Goal: Task Accomplishment & Management: Use online tool/utility

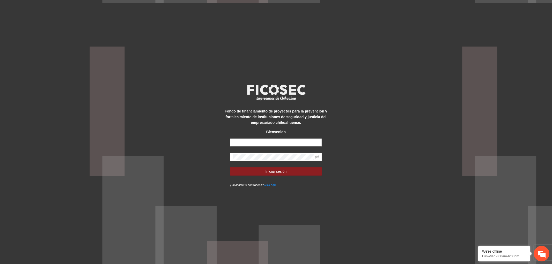
click at [251, 144] on input "text" at bounding box center [276, 142] width 92 height 8
type input "**********"
click at [255, 169] on button "Iniciar sesión" at bounding box center [276, 171] width 92 height 8
click at [265, 171] on button "Iniciar sesión" at bounding box center [276, 171] width 92 height 8
click at [244, 172] on button "Iniciar sesión" at bounding box center [276, 171] width 92 height 8
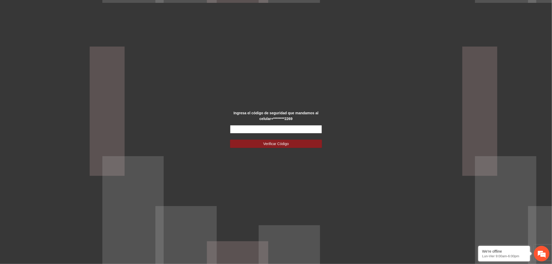
click at [314, 129] on input "text" at bounding box center [276, 129] width 92 height 8
type input "******"
click at [293, 141] on button "Verificar Código" at bounding box center [276, 144] width 92 height 8
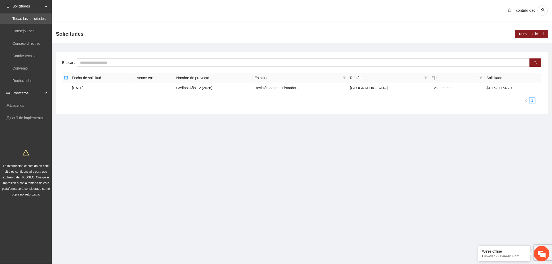
click at [27, 92] on span "Proyectos" at bounding box center [27, 93] width 31 height 10
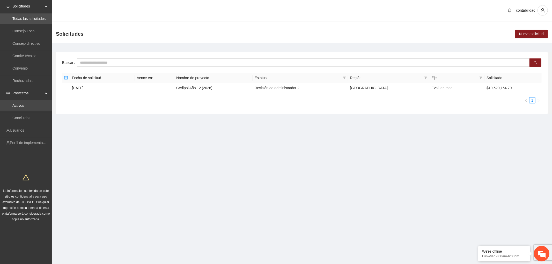
click at [24, 104] on link "Activos" at bounding box center [18, 105] width 12 height 4
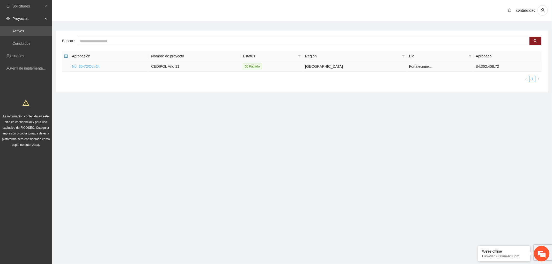
click at [90, 68] on link "No. 35-72/Oct-24" at bounding box center [86, 66] width 28 height 4
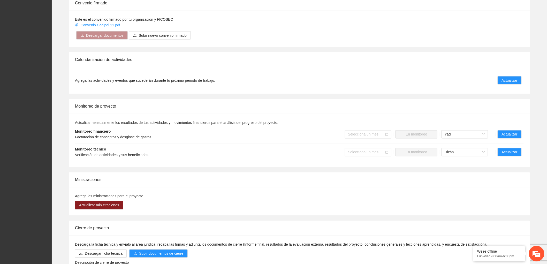
scroll to position [351, 0]
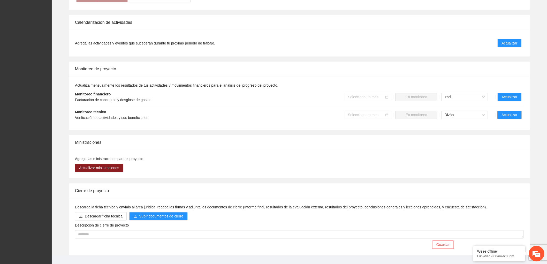
click at [500, 112] on button "Actualizar" at bounding box center [510, 115] width 24 height 8
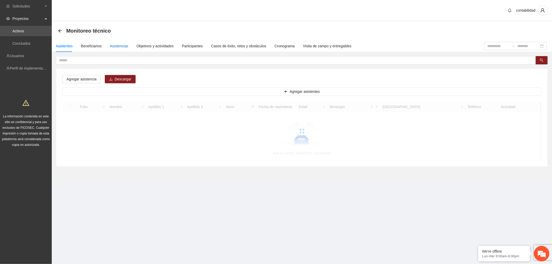
click at [118, 46] on div "Asistencias" at bounding box center [119, 46] width 18 height 6
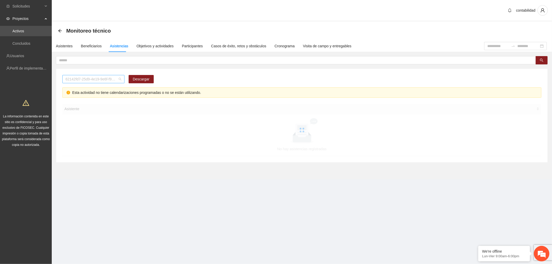
click at [112, 81] on span "62142fd7-25d9-4e19-9e6f-f9b4b344a455" at bounding box center [93, 79] width 56 height 8
type input "**"
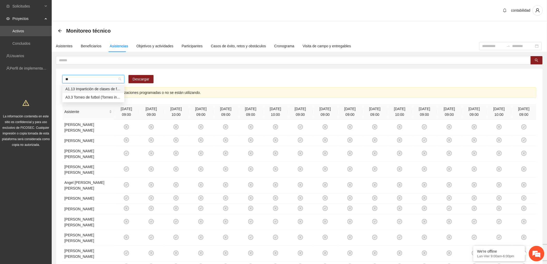
click at [120, 88] on div "A1.13 Impartición de clases de futbol" at bounding box center [93, 89] width 56 height 6
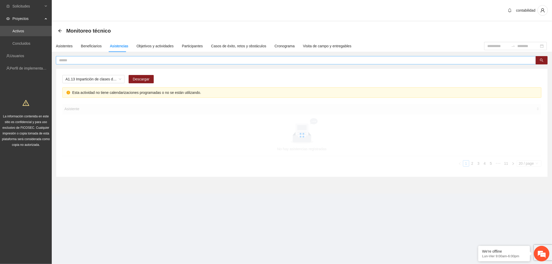
click at [74, 63] on span at bounding box center [296, 60] width 480 height 8
click at [75, 62] on input "text" at bounding box center [294, 60] width 470 height 6
